Goal: Task Accomplishment & Management: Manage account settings

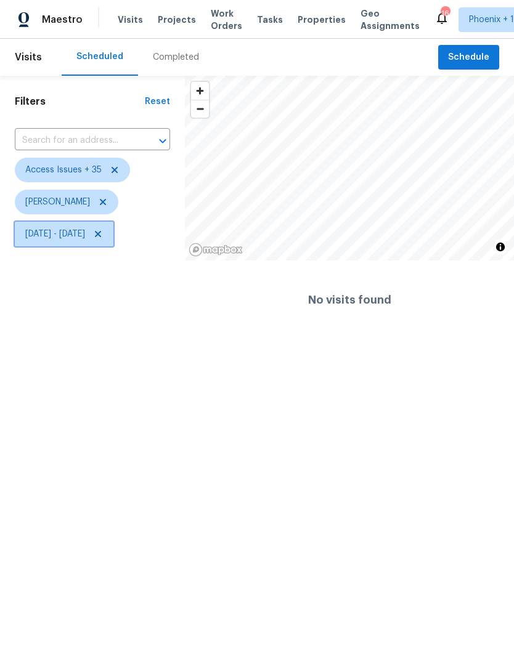
click at [85, 236] on span "Wed, Oct 01 - Tue, Oct 07" at bounding box center [55, 234] width 60 height 12
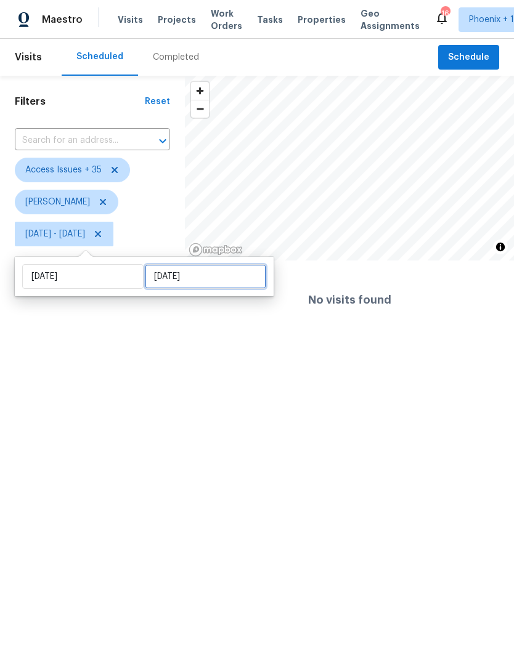
click at [224, 281] on input "Tue, Oct 07" at bounding box center [205, 276] width 121 height 25
select select "9"
select select "2025"
select select "10"
select select "2025"
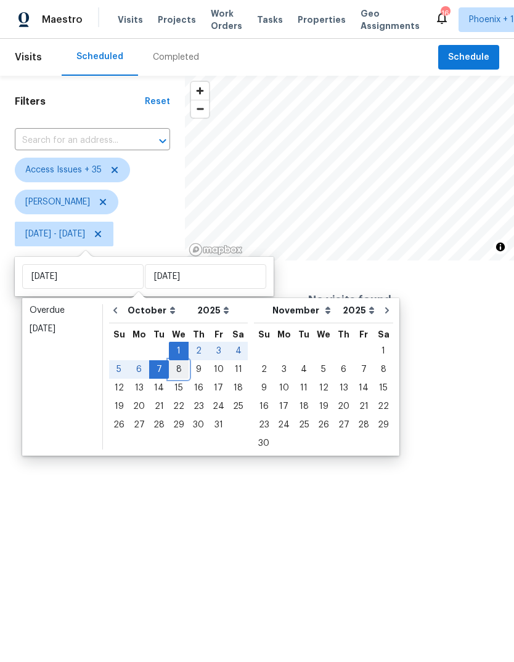
click at [174, 378] on div "8" at bounding box center [179, 369] width 20 height 18
type input "Wed, Oct 08"
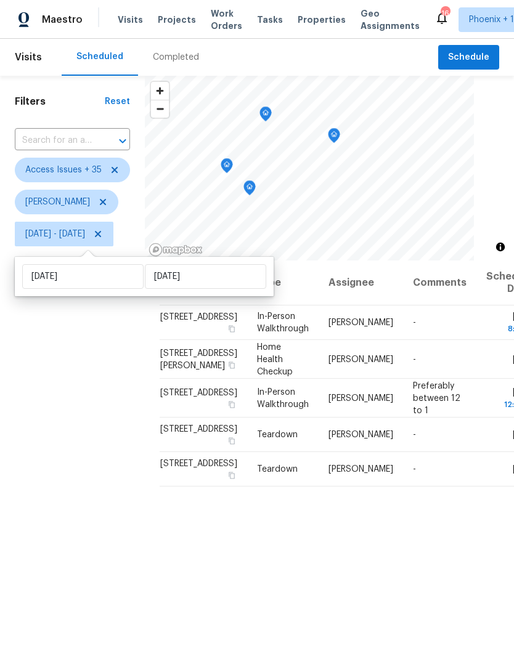
click at [134, 474] on div "Filters Reset ​ Access Issues + 35 Eric Scott Wed, Oct 01 - Wed, Oct 08" at bounding box center [72, 433] width 145 height 714
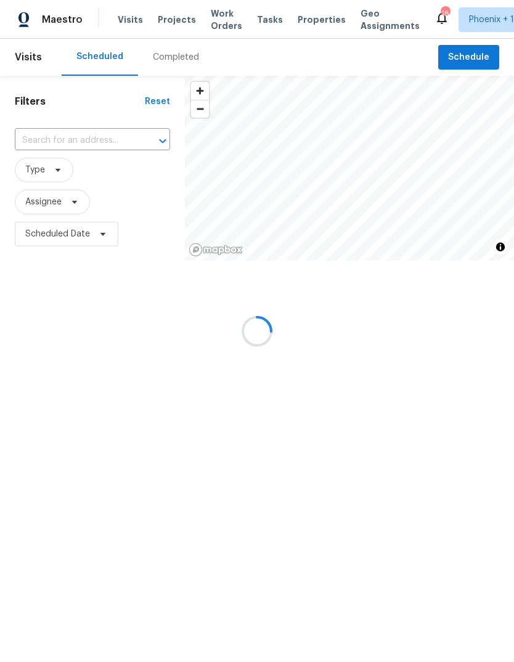
click at [155, 143] on icon "Open" at bounding box center [162, 141] width 15 height 15
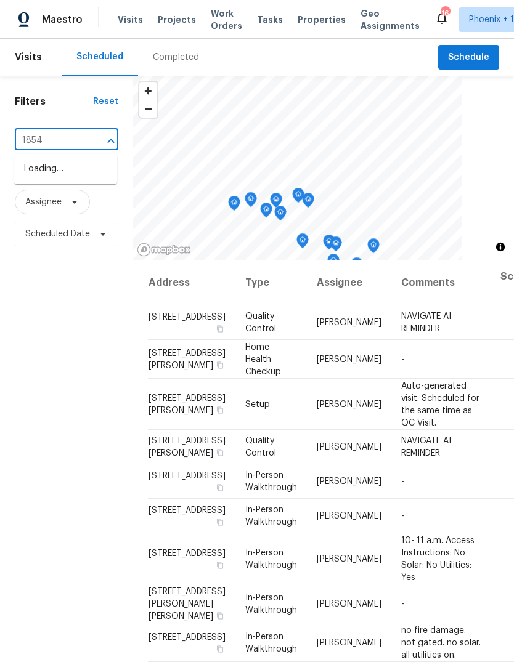
type input "18547"
click at [85, 175] on li "[STREET_ADDRESS]" at bounding box center [65, 169] width 103 height 20
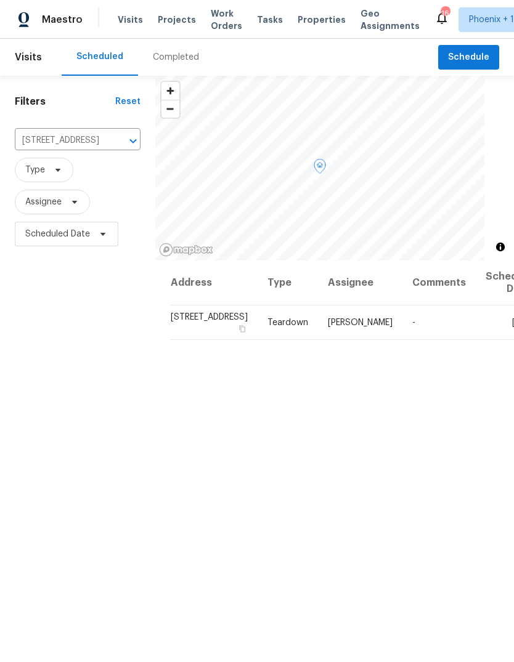
click at [0, 0] on icon at bounding box center [0, 0] width 0 height 0
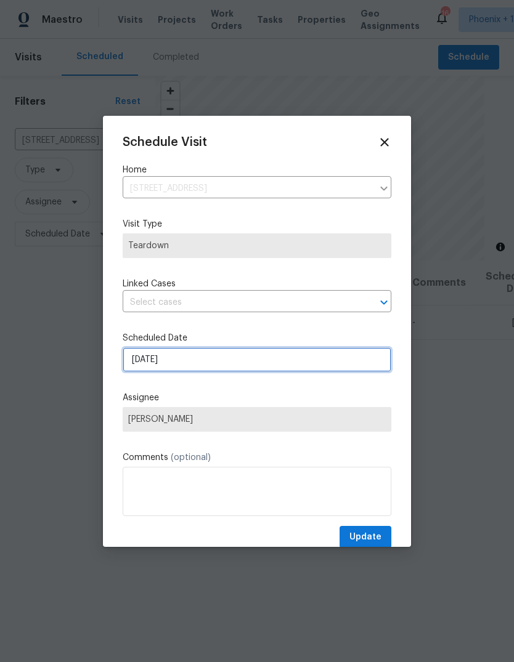
click at [188, 369] on input "10/8/2025" at bounding box center [257, 359] width 268 height 25
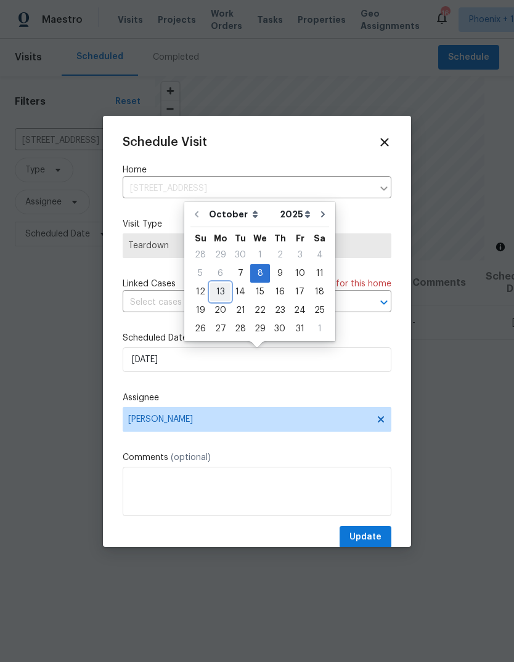
click at [222, 296] on div "13" at bounding box center [220, 291] width 20 height 17
type input "10/13/2025"
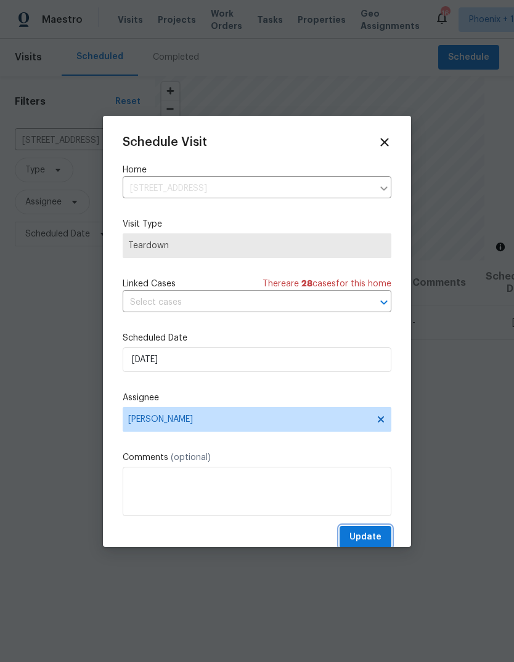
click at [366, 533] on span "Update" at bounding box center [365, 537] width 32 height 15
